Goal: Information Seeking & Learning: Learn about a topic

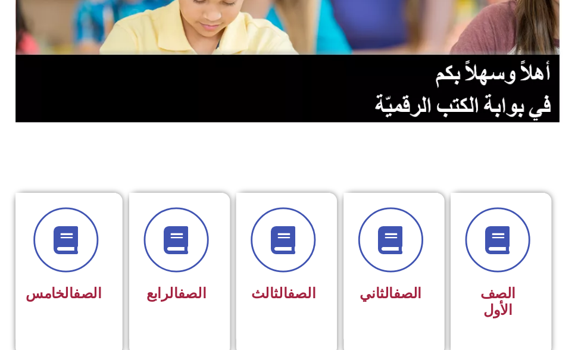
scroll to position [179, 0]
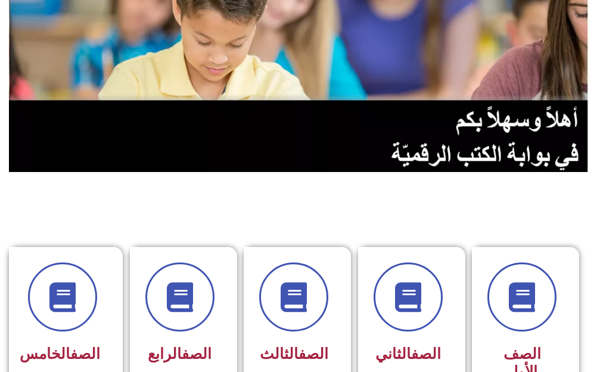
scroll to position [179, 0]
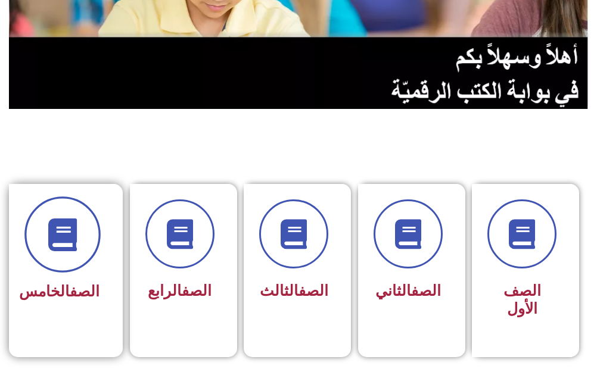
click at [33, 239] on span at bounding box center [62, 235] width 76 height 76
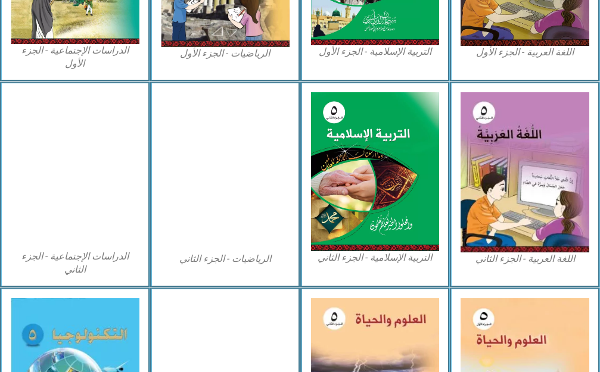
scroll to position [522, 0]
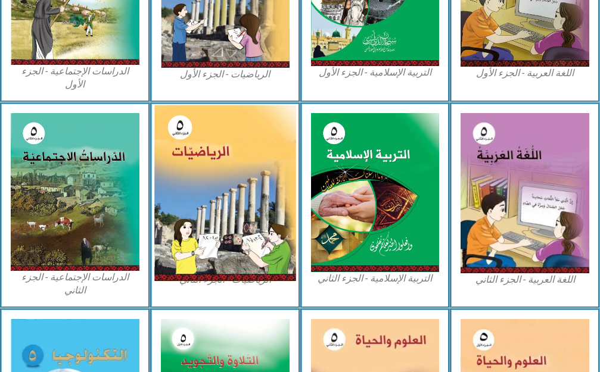
click at [225, 199] on img at bounding box center [224, 193] width 141 height 176
click at [208, 214] on img at bounding box center [224, 193] width 141 height 176
click at [211, 211] on img at bounding box center [224, 193] width 141 height 176
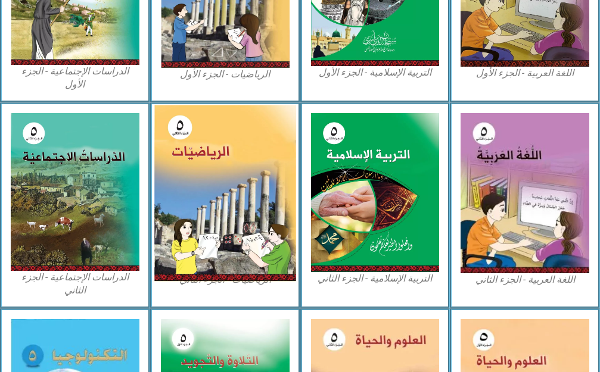
click at [207, 211] on img at bounding box center [224, 193] width 141 height 176
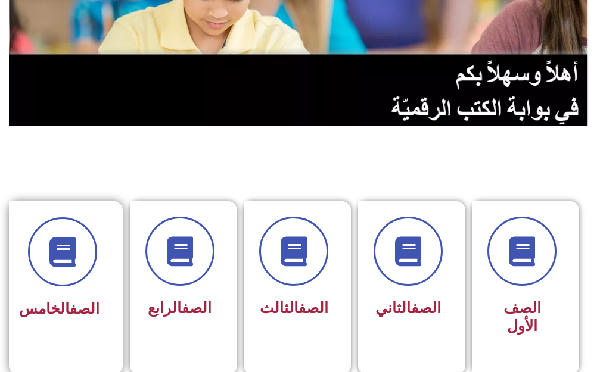
scroll to position [238, 0]
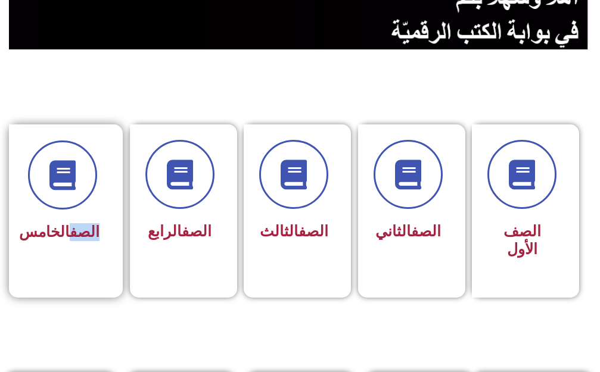
drag, startPoint x: 35, startPoint y: 209, endPoint x: 24, endPoint y: 208, distance: 11.4
click at [26, 208] on div "الصف الخامس" at bounding box center [62, 202] width 107 height 157
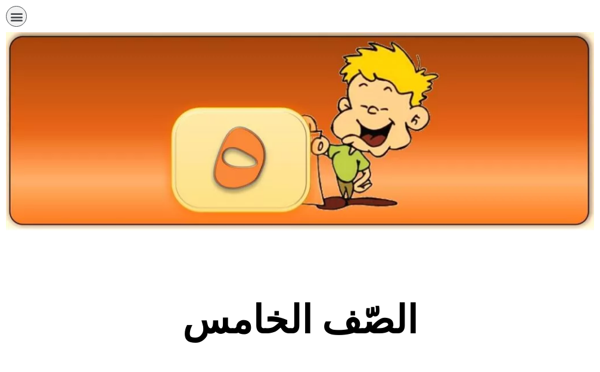
scroll to position [238, 0]
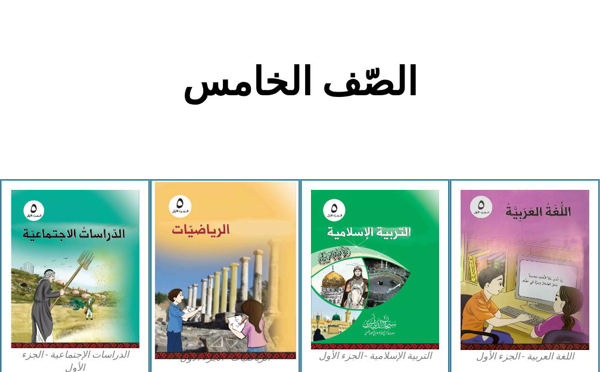
click at [172, 250] on img at bounding box center [224, 271] width 141 height 178
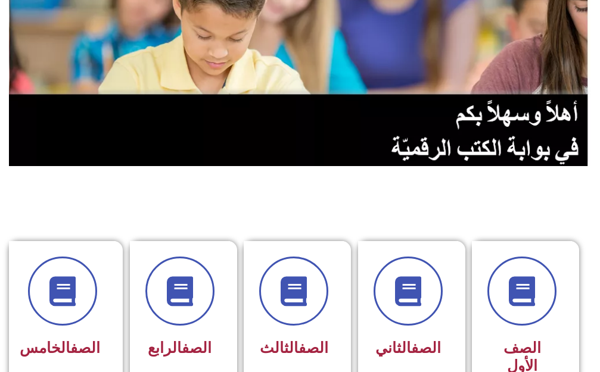
scroll to position [179, 0]
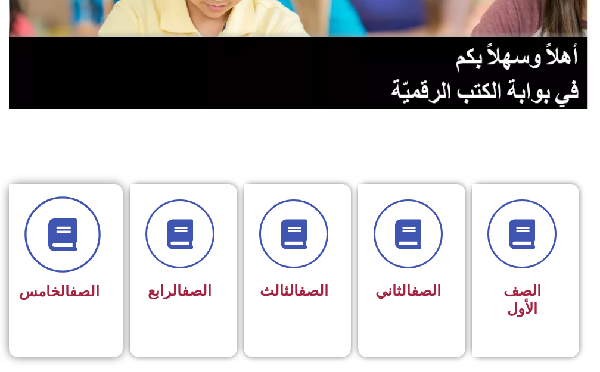
click at [59, 213] on span at bounding box center [62, 235] width 76 height 76
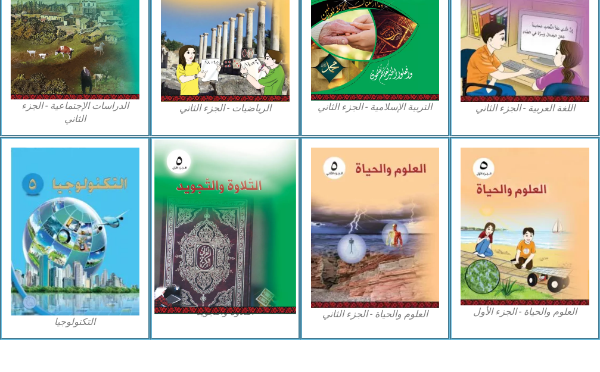
scroll to position [700, 0]
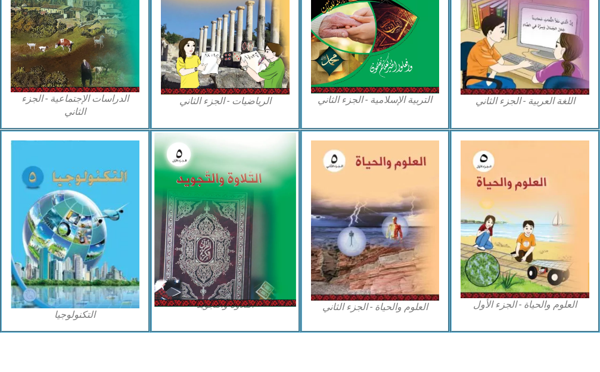
click at [168, 201] on img at bounding box center [224, 220] width 141 height 174
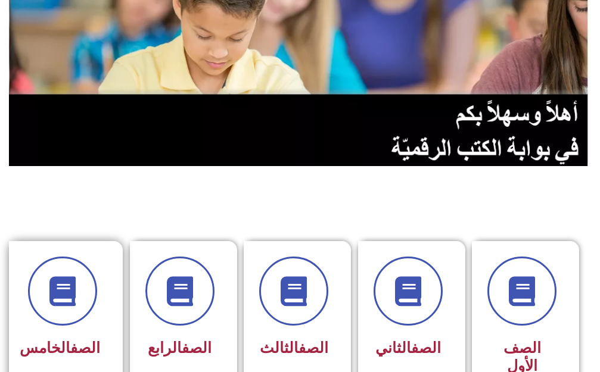
scroll to position [179, 0]
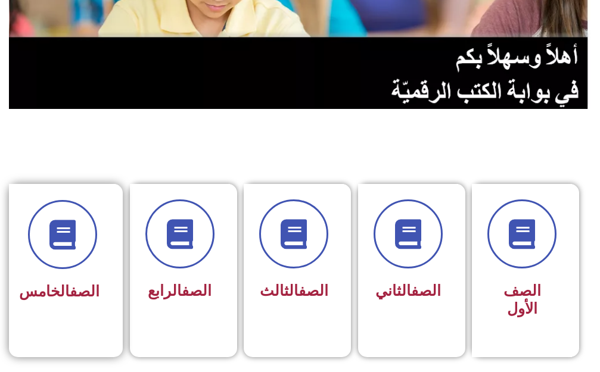
click at [24, 255] on div "الصف الخامس" at bounding box center [62, 262] width 107 height 157
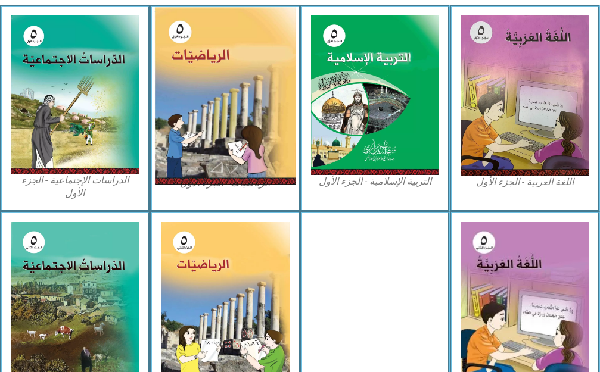
scroll to position [476, 0]
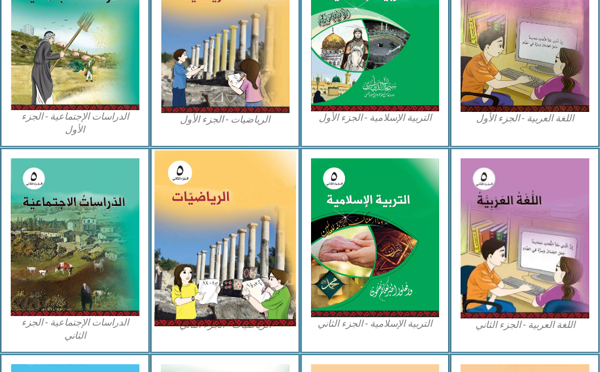
click at [205, 176] on img at bounding box center [224, 238] width 141 height 176
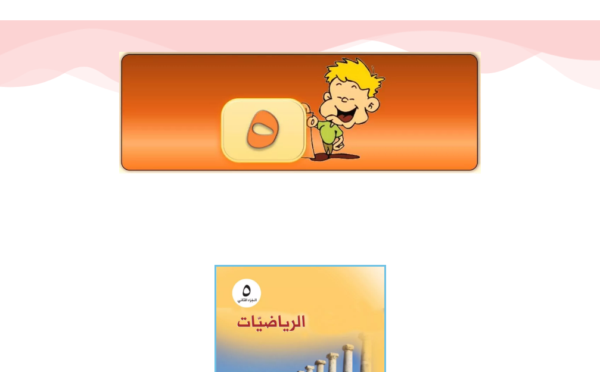
scroll to position [298, 0]
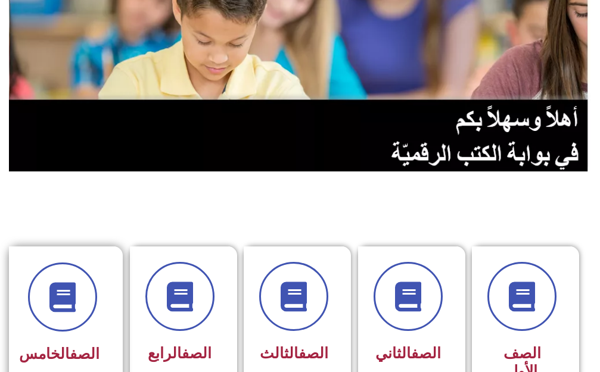
scroll to position [119, 0]
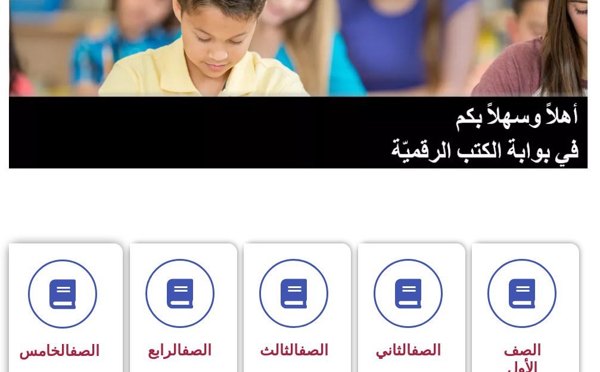
click at [32, 352] on div "الصف الخامس" at bounding box center [62, 322] width 107 height 157
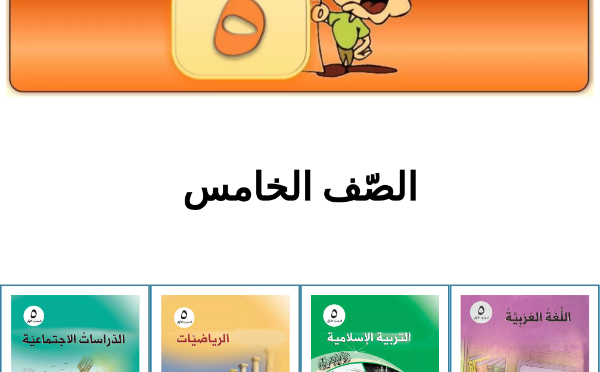
scroll to position [238, 0]
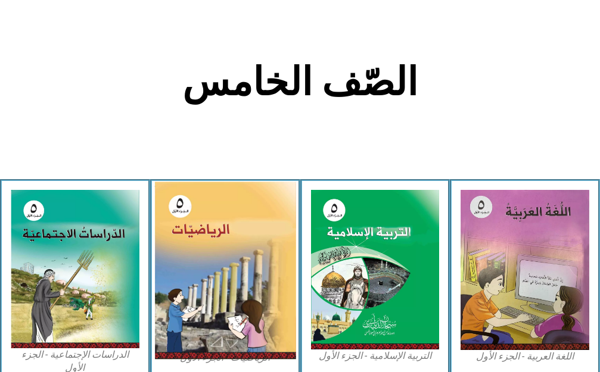
click at [182, 267] on img at bounding box center [224, 271] width 141 height 178
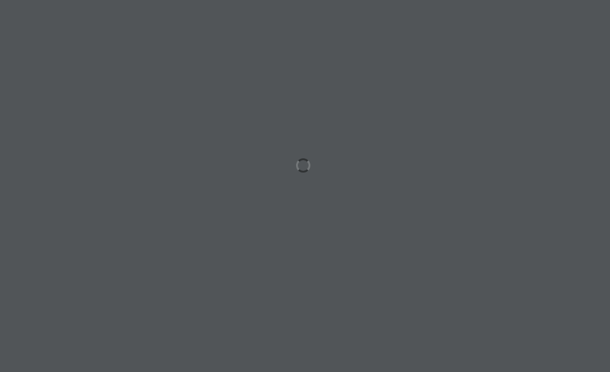
scroll to position [0, 23]
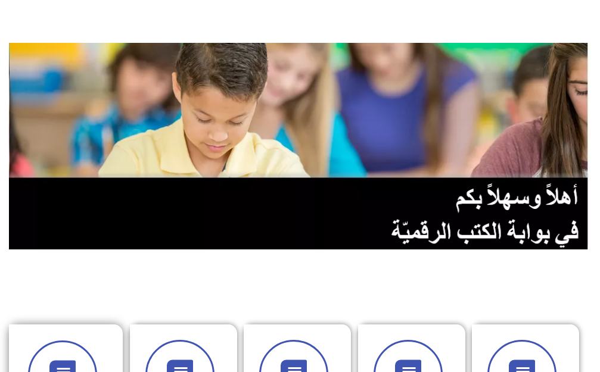
scroll to position [60, 0]
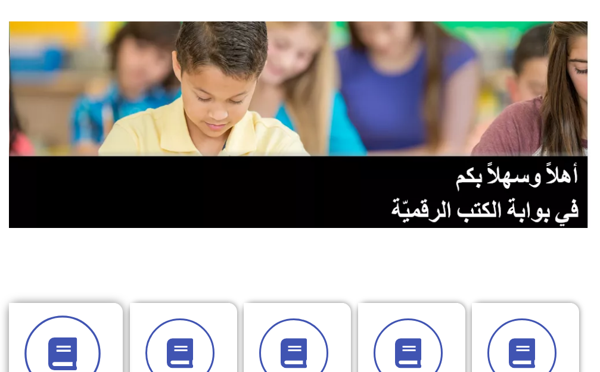
click at [70, 335] on span at bounding box center [62, 354] width 76 height 76
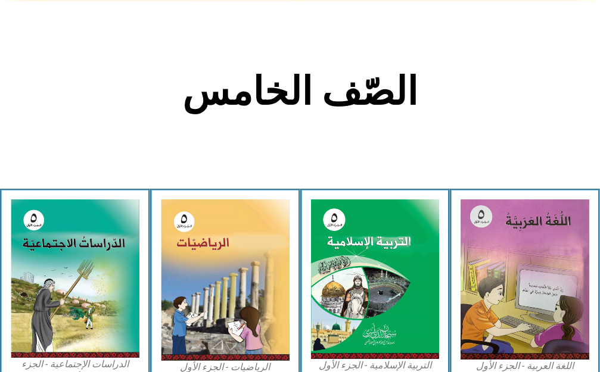
scroll to position [238, 0]
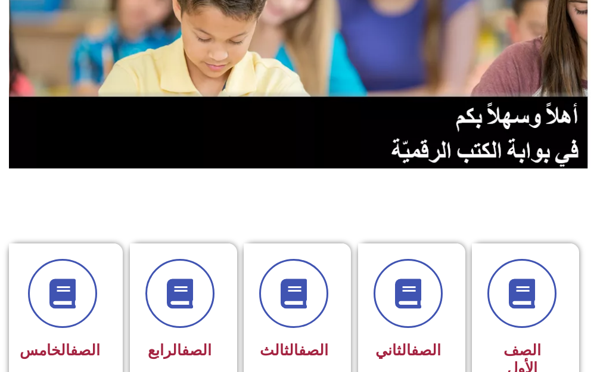
scroll to position [298, 0]
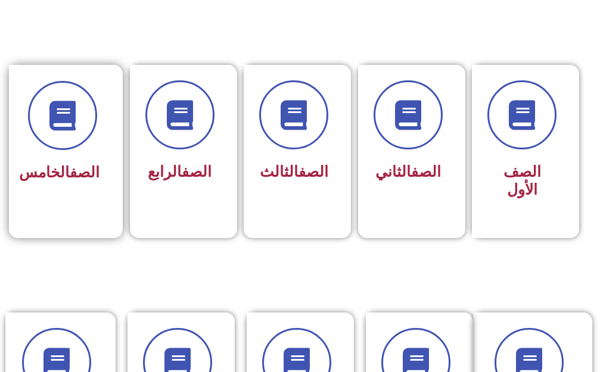
click at [20, 82] on div "الصف الخامس" at bounding box center [62, 143] width 107 height 157
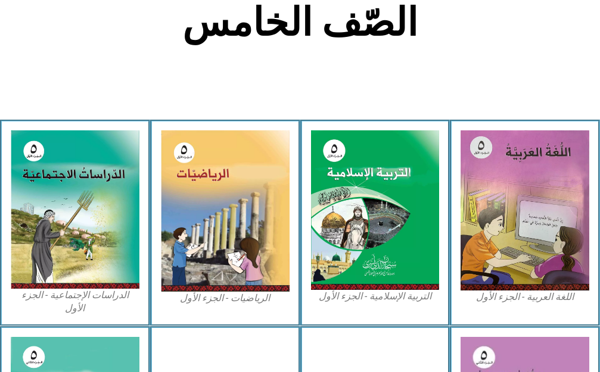
scroll to position [357, 0]
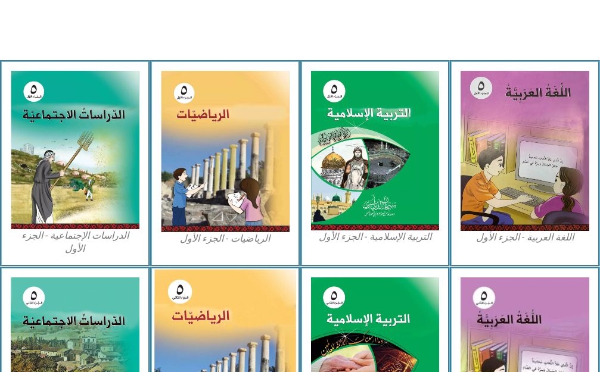
click at [218, 313] on img at bounding box center [224, 357] width 141 height 176
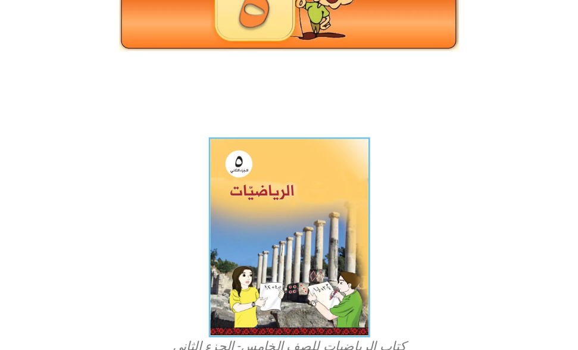
scroll to position [181, 0]
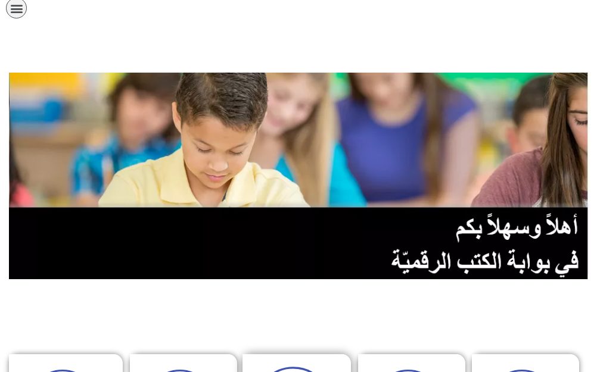
scroll to position [179, 0]
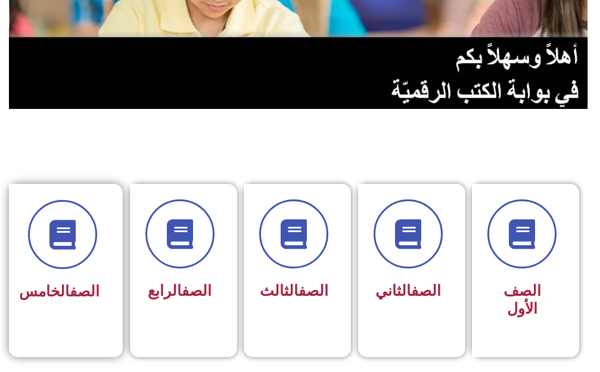
click at [73, 307] on div "الصف الخامس" at bounding box center [62, 292] width 74 height 29
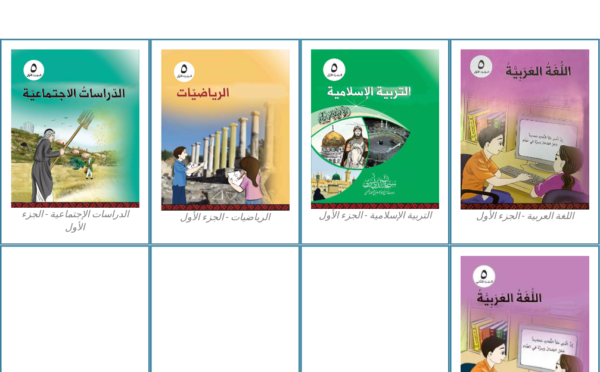
scroll to position [357, 0]
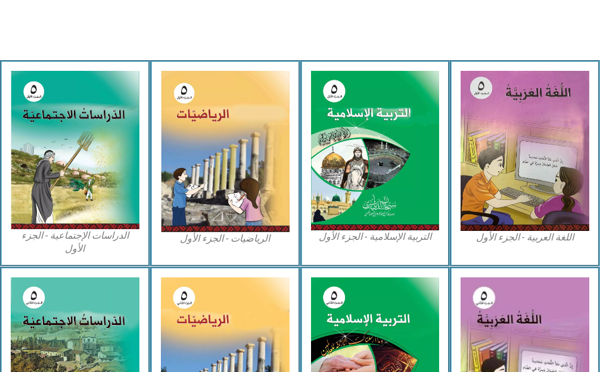
drag, startPoint x: 51, startPoint y: 38, endPoint x: 94, endPoint y: 15, distance: 49.0
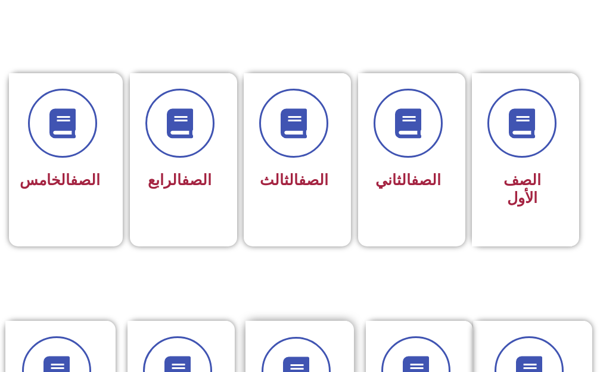
scroll to position [238, 0]
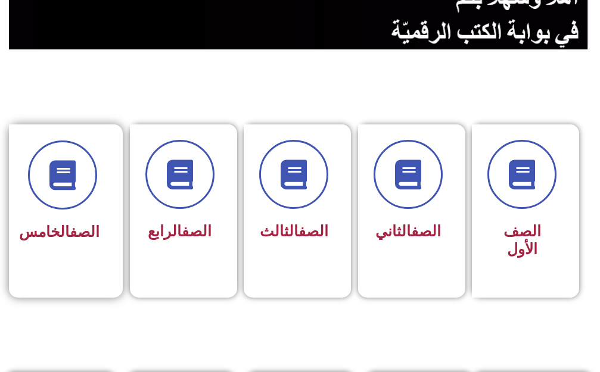
click at [23, 214] on div "الصف الخامس" at bounding box center [62, 202] width 107 height 157
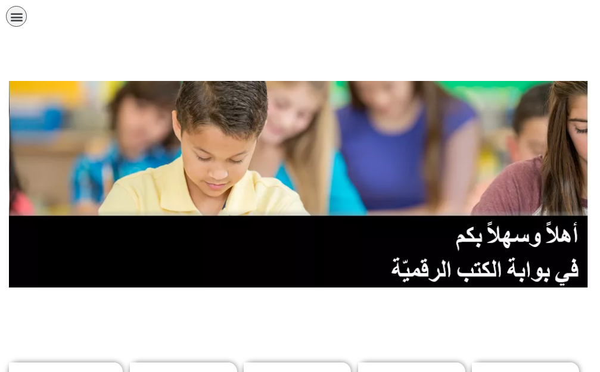
scroll to position [0, 23]
click at [166, 254] on img at bounding box center [300, 184] width 582 height 207
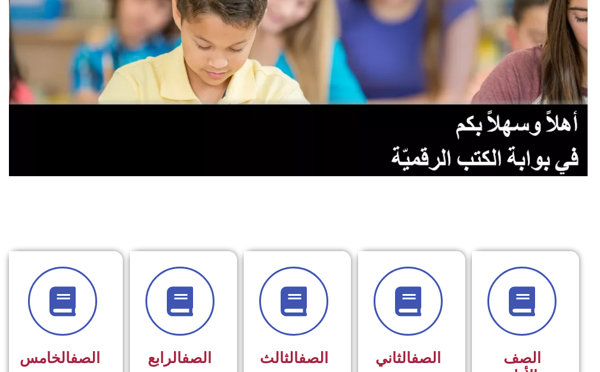
scroll to position [179, 0]
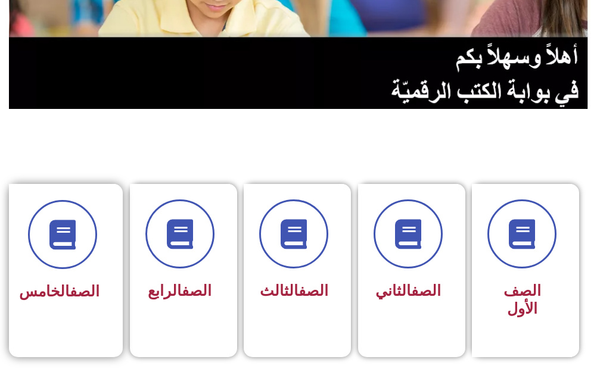
click at [85, 283] on h3 "الصف الخامس" at bounding box center [62, 292] width 74 height 18
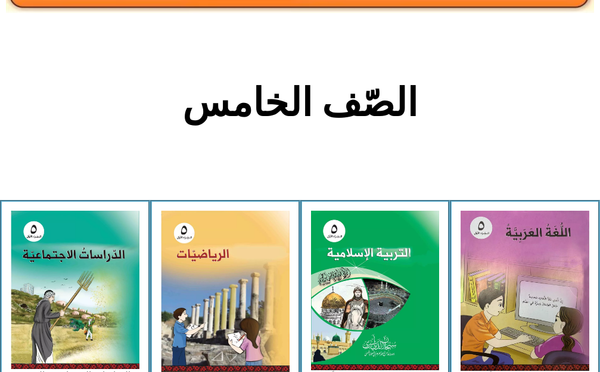
scroll to position [238, 0]
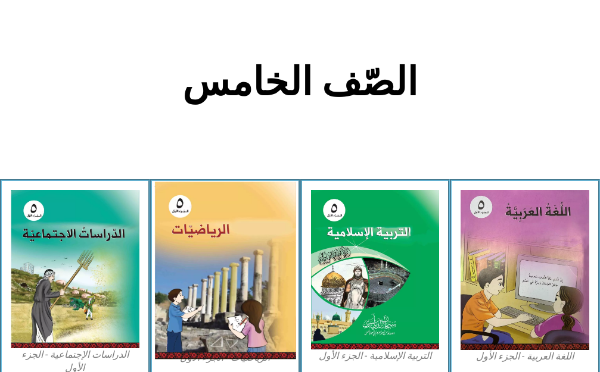
click at [236, 248] on img at bounding box center [224, 271] width 141 height 178
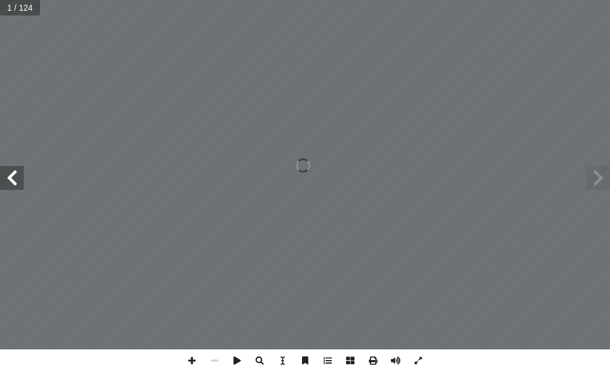
scroll to position [0, 23]
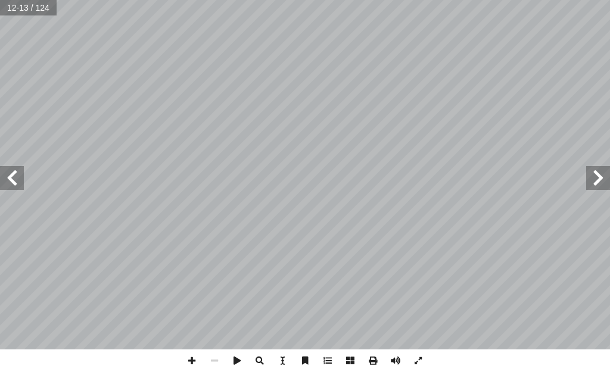
click at [12, 189] on span at bounding box center [12, 178] width 24 height 24
click at [11, 180] on span at bounding box center [12, 178] width 24 height 24
click at [601, 186] on span at bounding box center [598, 178] width 24 height 24
click at [601, 167] on div "٢٠ ٢٠ ( نشاط )٣ ؛ فصعــد ِ العمــارة ِ جــات َ ، فتســابقا فــي صعــود در ِ الـ…" at bounding box center [305, 175] width 610 height 350
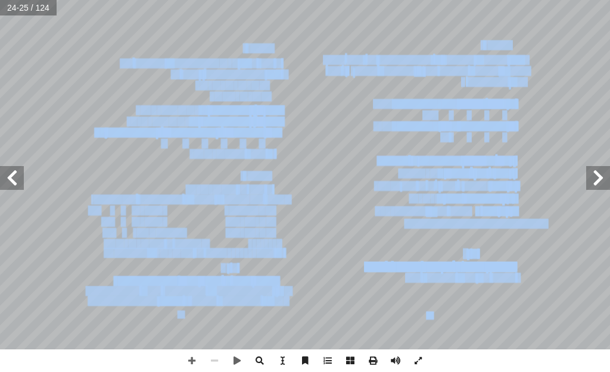
click at [595, 177] on span at bounding box center [598, 178] width 24 height 24
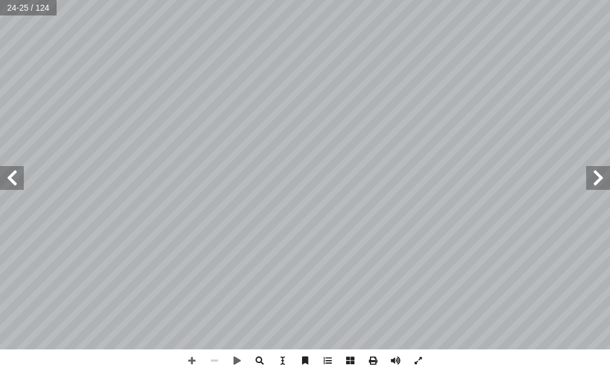
click at [595, 177] on span at bounding box center [598, 178] width 24 height 24
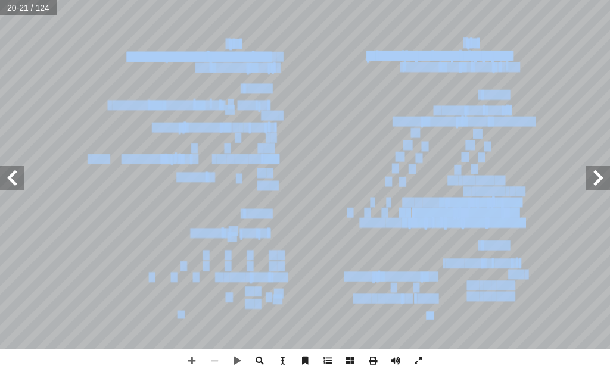
click at [595, 177] on span at bounding box center [598, 178] width 24 height 24
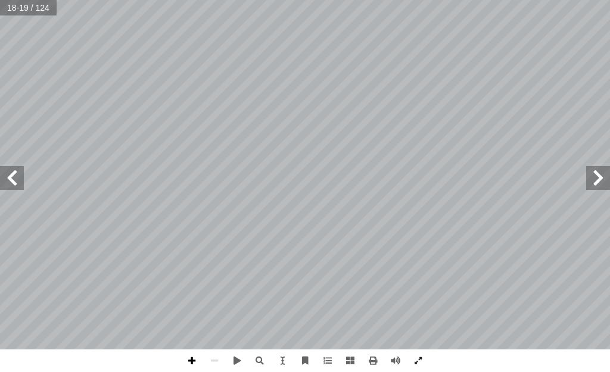
click at [193, 361] on span at bounding box center [191, 361] width 23 height 23
click at [429, 80] on html "الصفحة الرئيسية الصف الأول الصف الثاني الصف الثالث الصف الرابع الصف الخامس الصف…" at bounding box center [305, 40] width 610 height 80
click at [191, 358] on span at bounding box center [191, 361] width 23 height 23
click at [15, 182] on span at bounding box center [12, 178] width 24 height 24
